Goal: Task Accomplishment & Management: Manage account settings

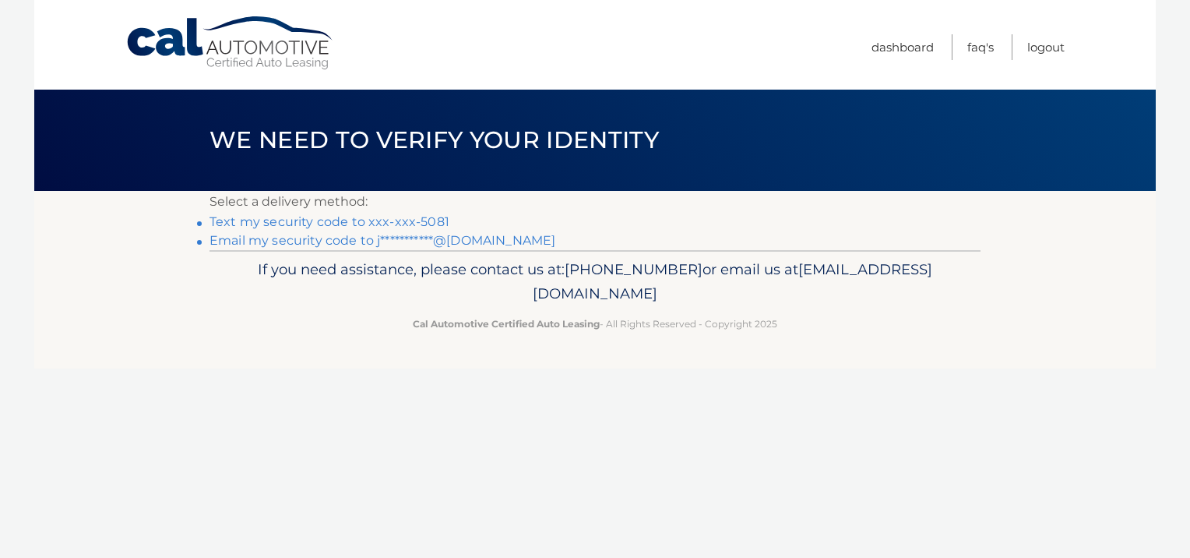
click at [424, 224] on link "Text my security code to xxx-xxx-5081" at bounding box center [329, 221] width 240 height 15
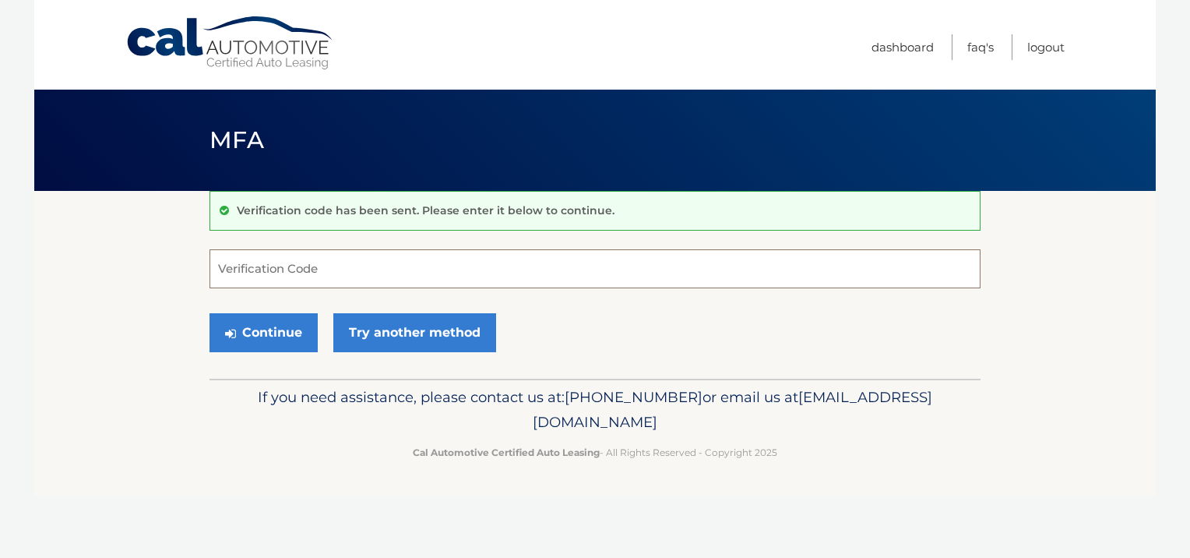
click at [338, 269] on input "Verification Code" at bounding box center [594, 268] width 771 height 39
type input "044033"
click at [268, 322] on button "Continue" at bounding box center [263, 332] width 108 height 39
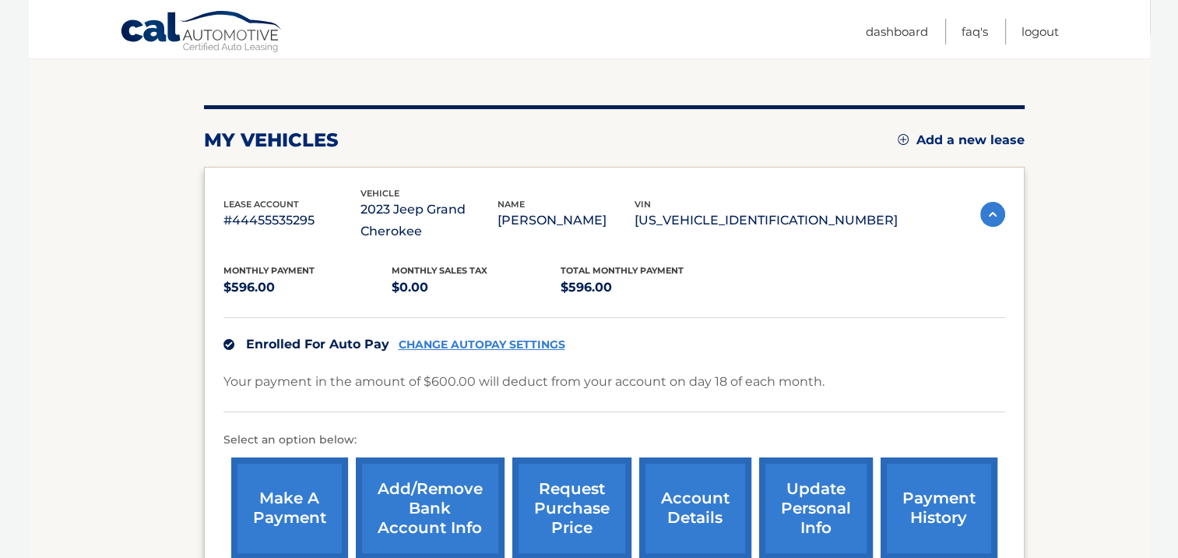
scroll to position [249, 0]
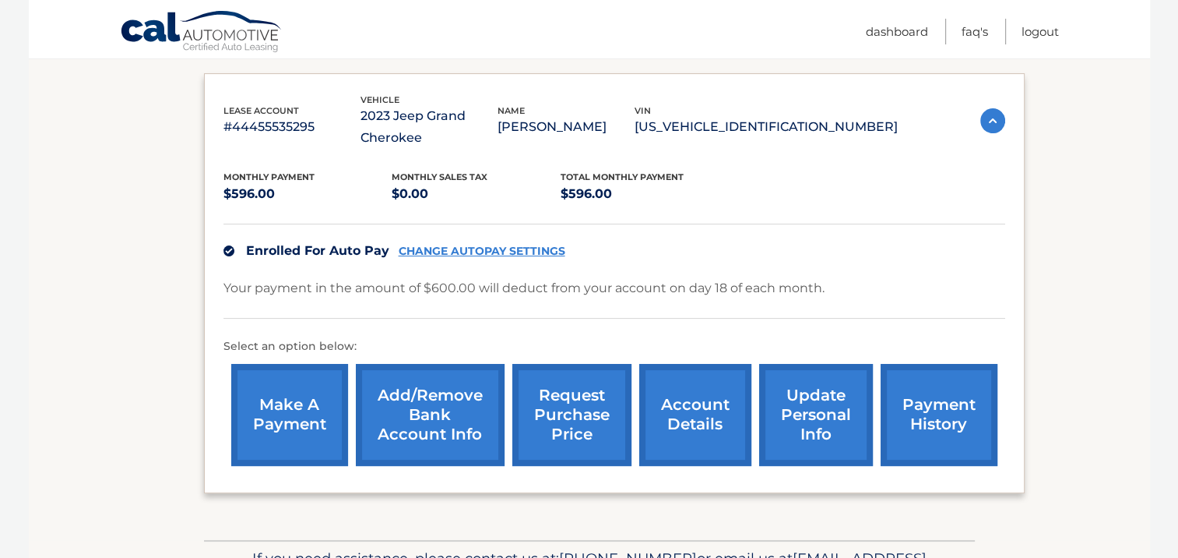
click at [302, 401] on link "make a payment" at bounding box center [289, 415] width 117 height 102
click at [509, 245] on link "CHANGE AUTOPAY SETTINGS" at bounding box center [482, 251] width 167 height 13
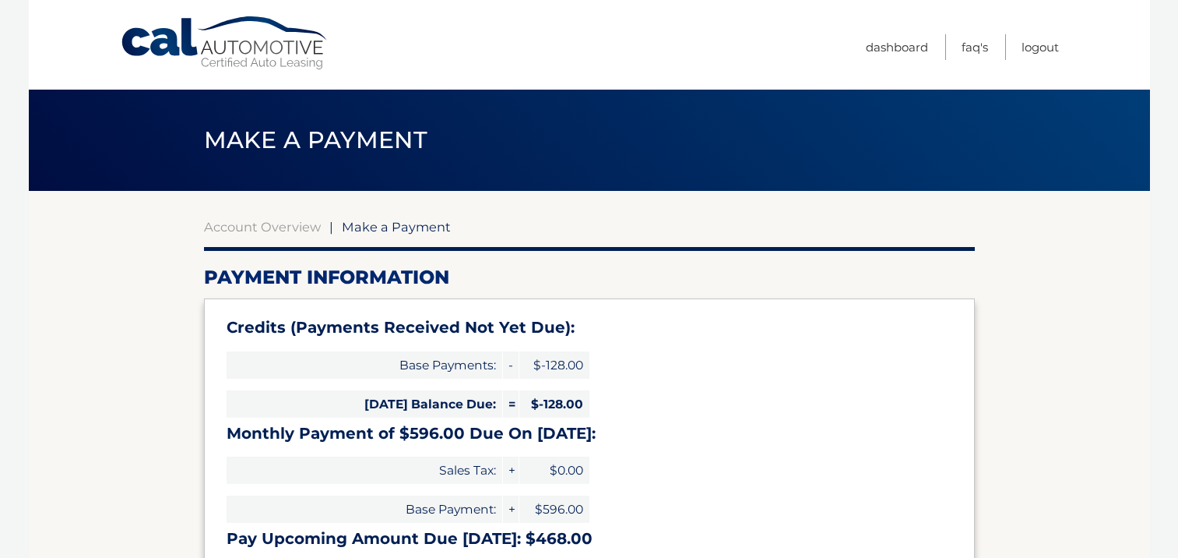
select select "NGE2Y2E3MzktZjJlMC00NjJjLWFlNjctM2VhMjE5NDY2MmYw"
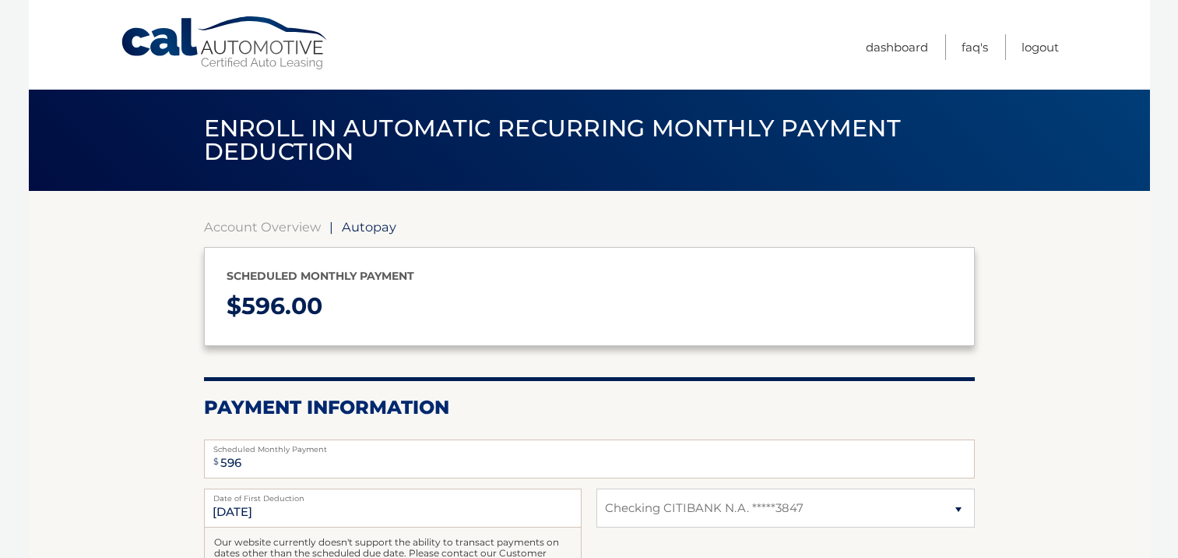
select select "NGE2Y2E3MzktZjJlMC00NjJjLWFlNjctM2VhMjE5NDY2MmYw"
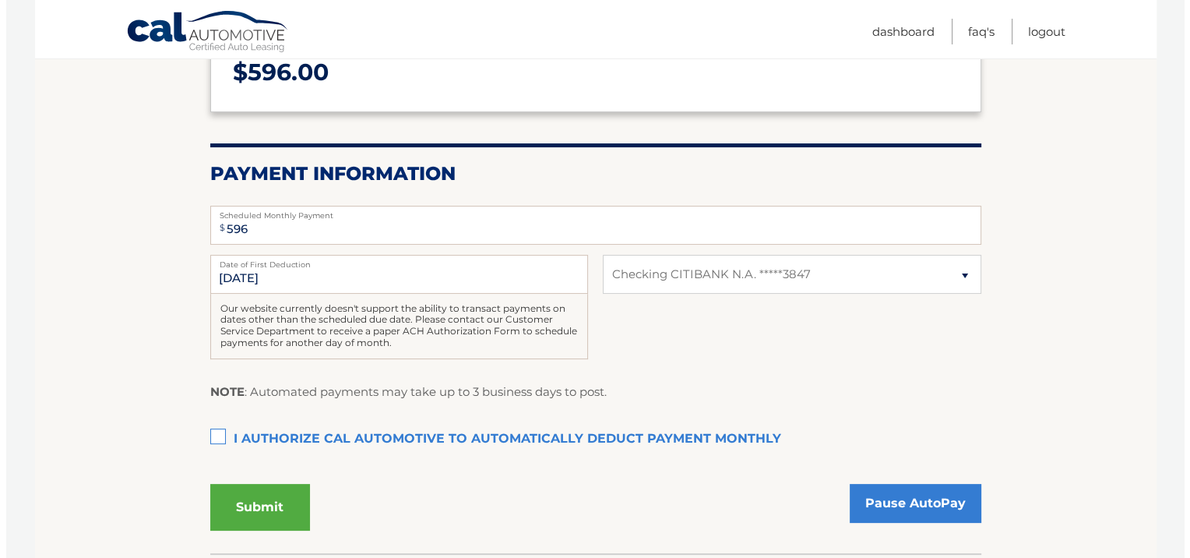
scroll to position [249, 0]
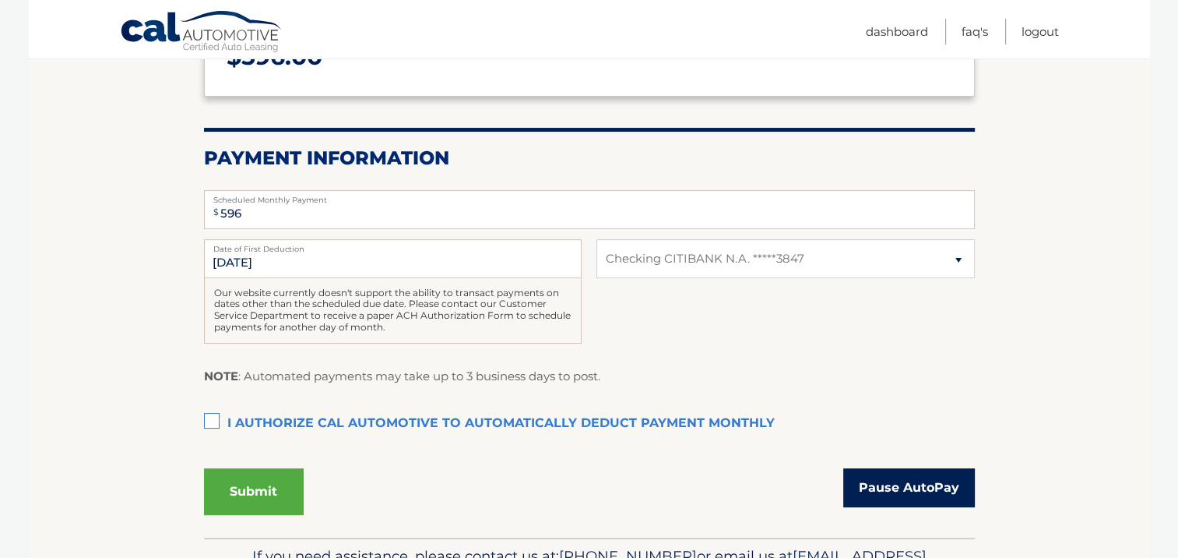
click at [920, 485] on link "Pause AutoPay" at bounding box center [909, 487] width 132 height 39
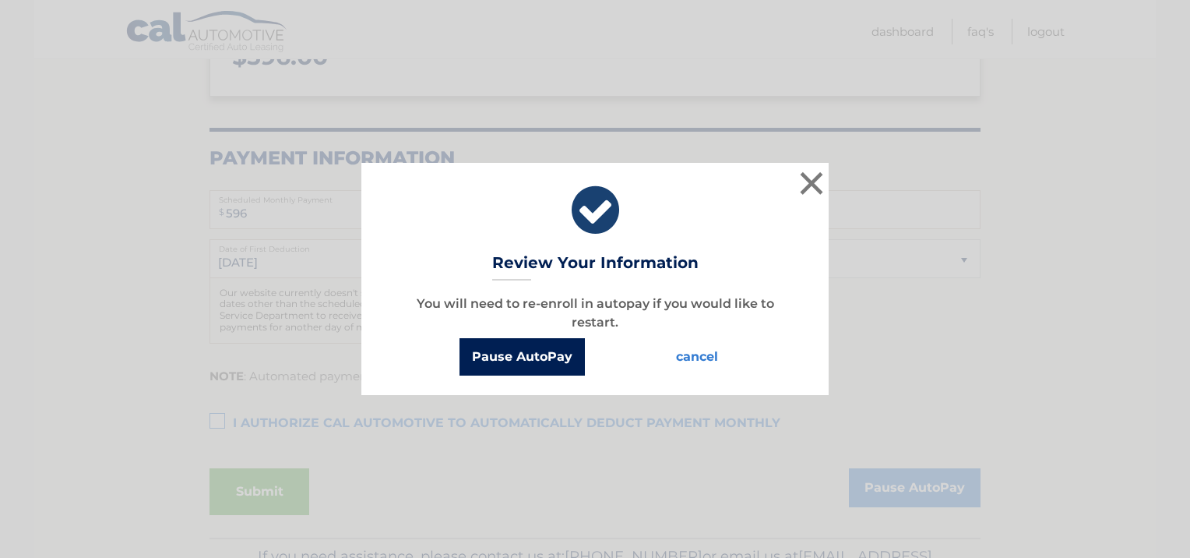
click at [511, 355] on button "Pause AutoPay" at bounding box center [521, 356] width 125 height 37
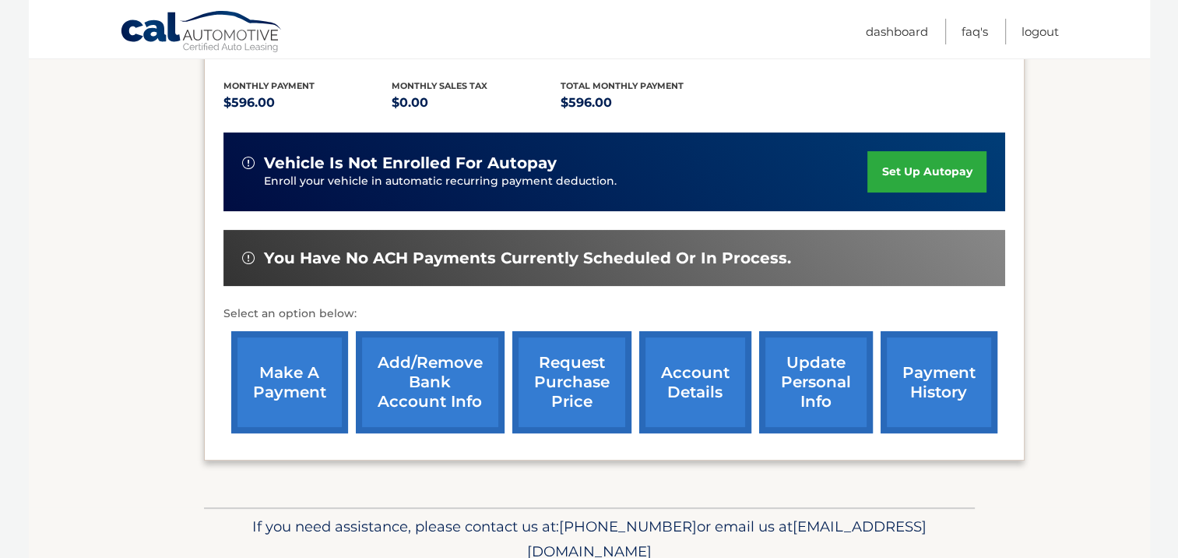
scroll to position [343, 0]
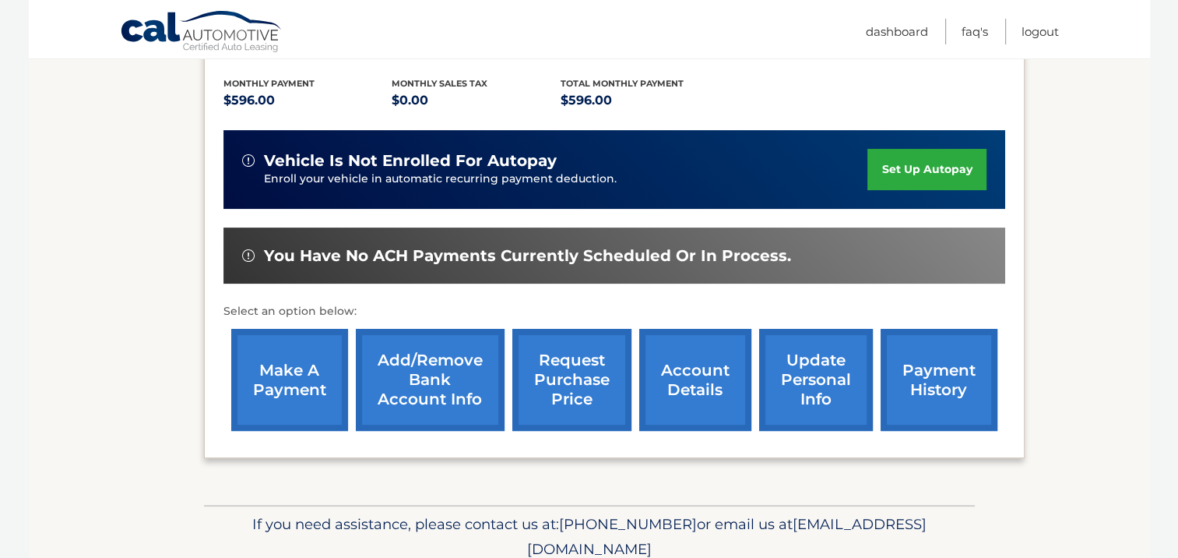
click at [293, 364] on link "make a payment" at bounding box center [289, 380] width 117 height 102
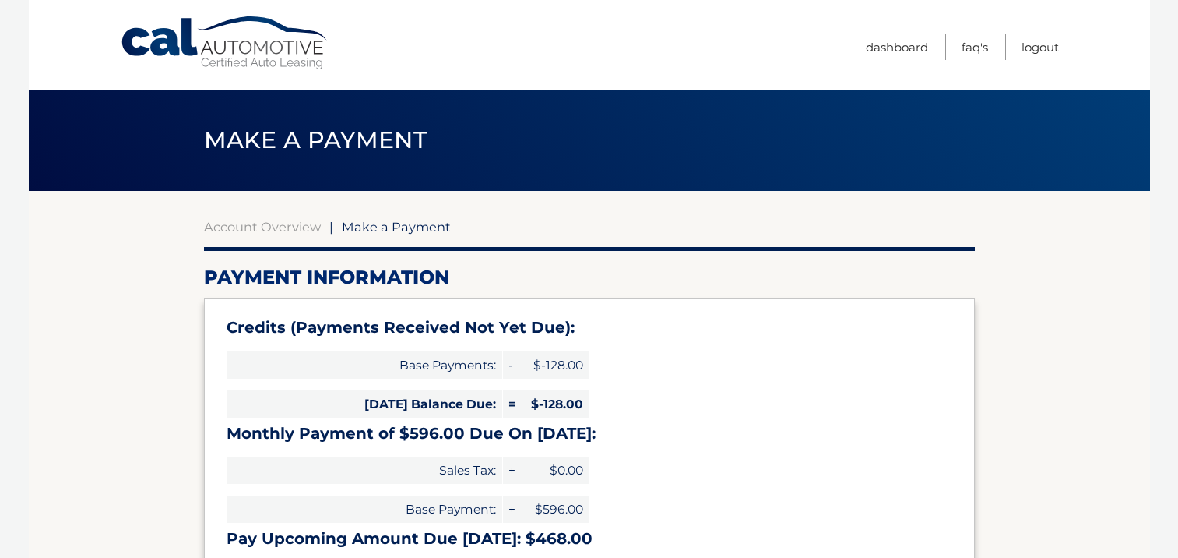
select select "NGE2Y2E3MzktZjJlMC00NjJjLWFlNjctM2VhMjE5NDY2MmYw"
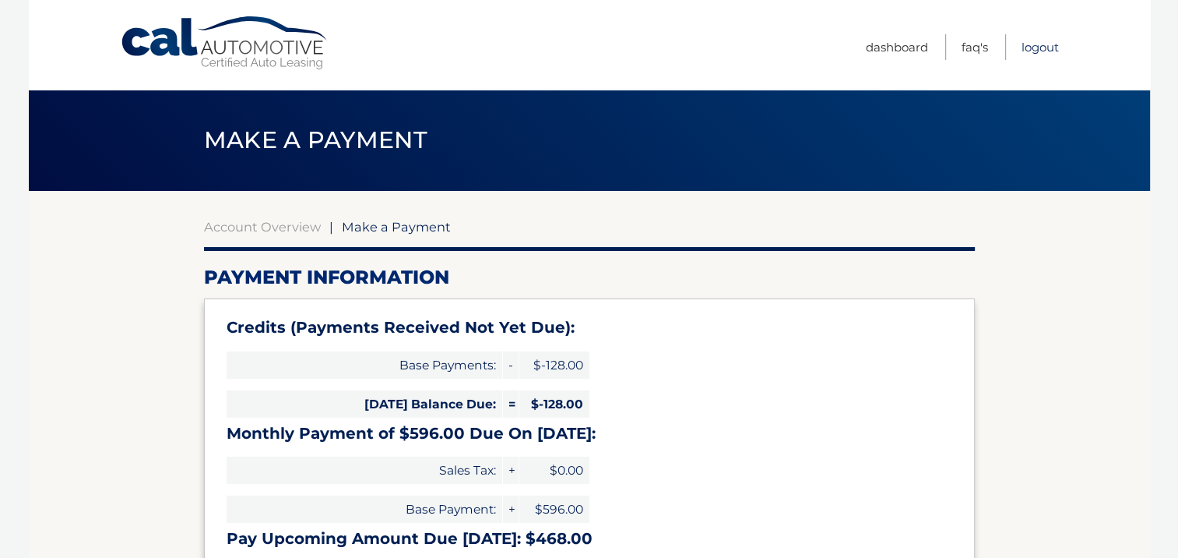
click at [1034, 47] on link "Logout" at bounding box center [1040, 47] width 37 height 26
